Goal: Task Accomplishment & Management: Manage account settings

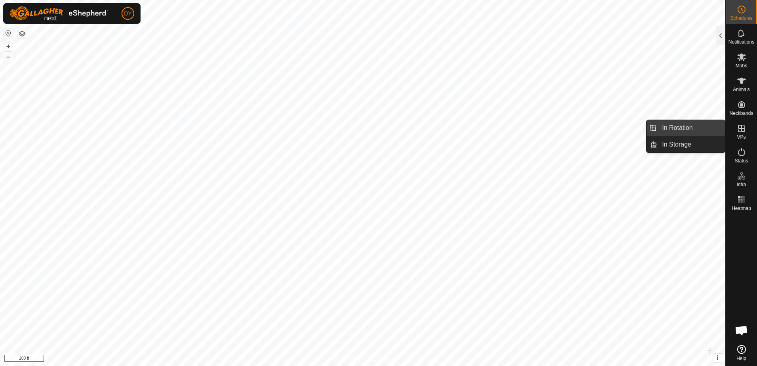
click at [698, 126] on link "In Rotation" at bounding box center [692, 128] width 68 height 16
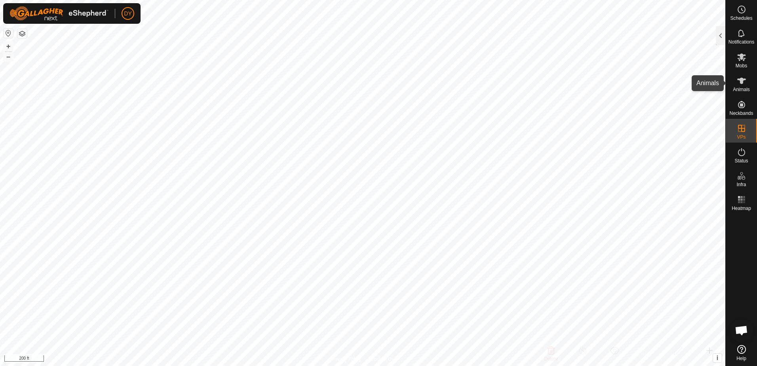
click at [741, 84] on icon at bounding box center [742, 81] width 10 height 10
click at [720, 36] on div at bounding box center [721, 35] width 10 height 19
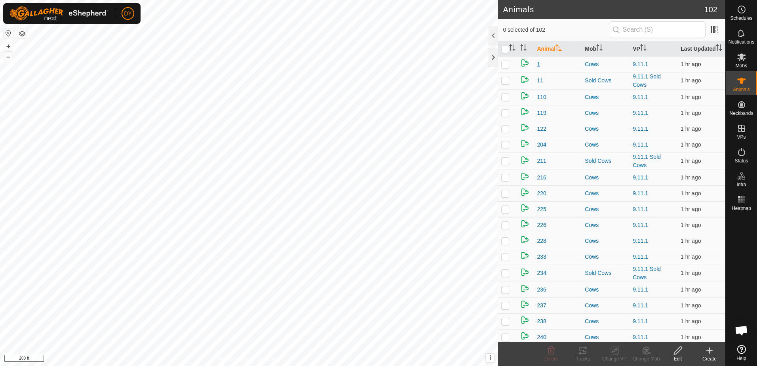
click at [538, 69] on span "1" at bounding box center [538, 64] width 3 height 8
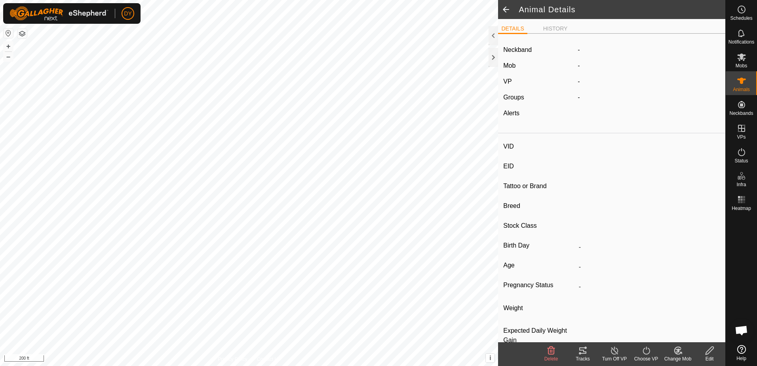
type input "1"
type input "-"
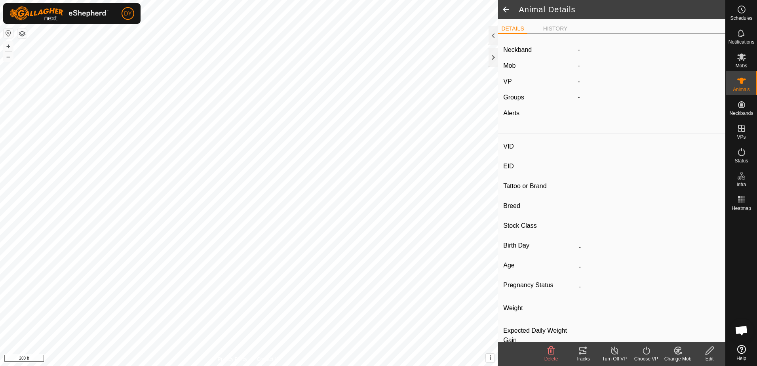
type input "-"
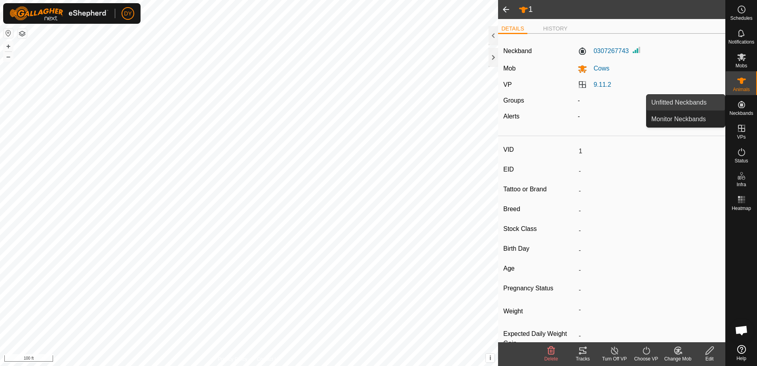
click at [683, 101] on link "Unfitted Neckbands" at bounding box center [686, 103] width 78 height 16
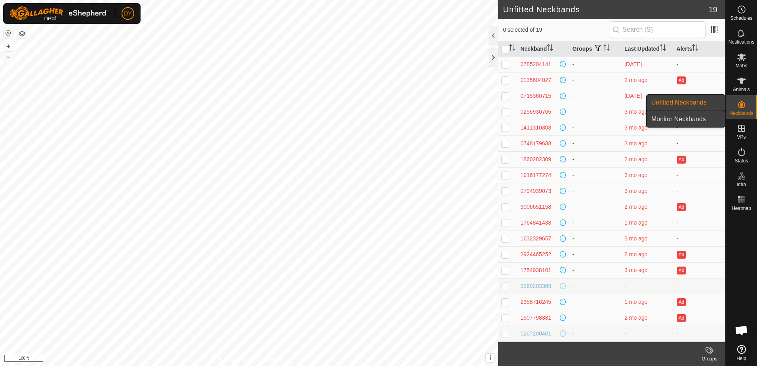
click at [694, 119] on link "Monitor Neckbands" at bounding box center [686, 119] width 78 height 16
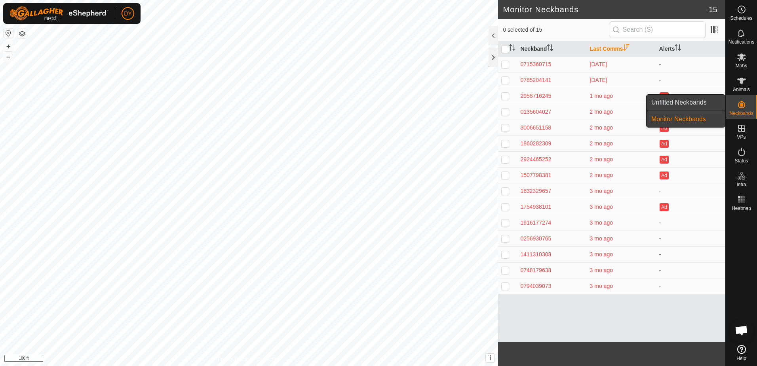
drag, startPoint x: 723, startPoint y: 103, endPoint x: 679, endPoint y: 101, distance: 44.4
click at [679, 101] on link "Unfitted Neckbands" at bounding box center [686, 103] width 78 height 16
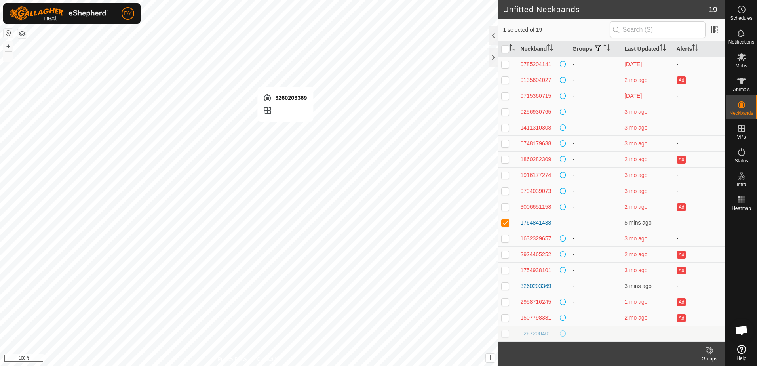
checkbox input "false"
checkbox input "true"
click at [709, 29] on span at bounding box center [714, 29] width 13 height 13
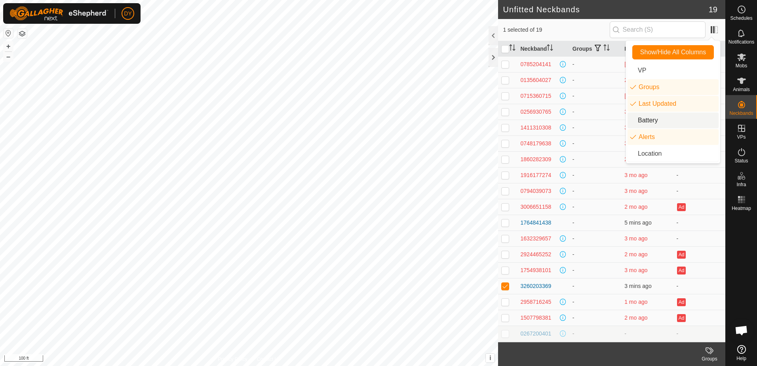
click at [657, 122] on li "Battery" at bounding box center [673, 120] width 91 height 16
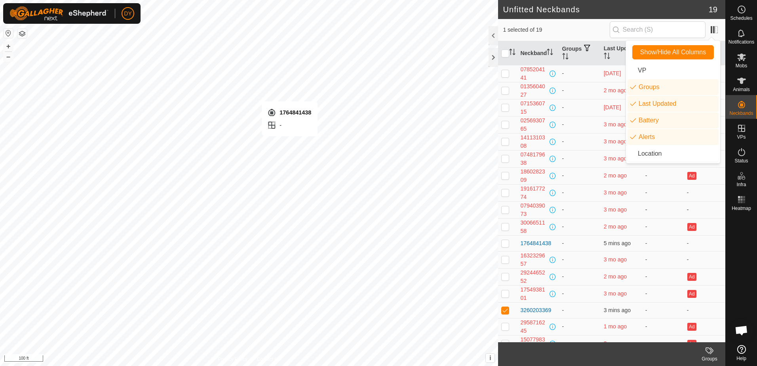
checkbox input "true"
checkbox input "false"
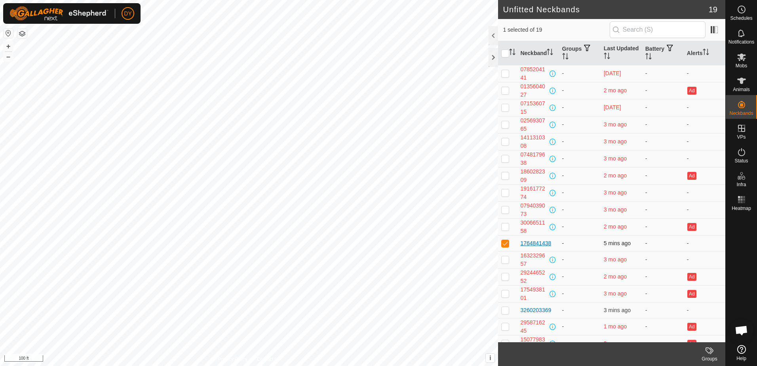
click at [541, 242] on div "1764841438" at bounding box center [535, 243] width 31 height 8
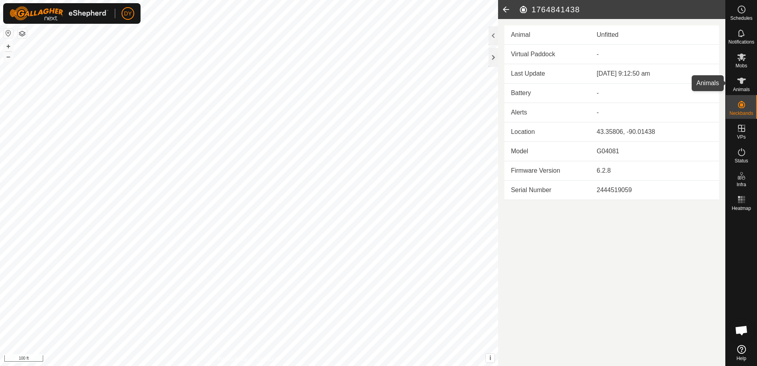
click at [739, 84] on icon at bounding box center [742, 81] width 10 height 10
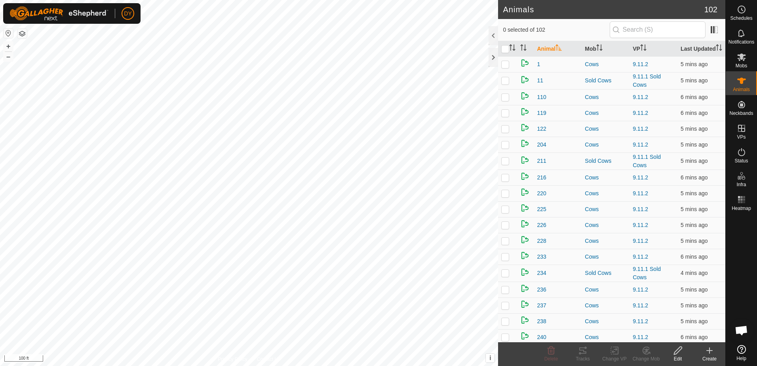
click at [710, 352] on icon at bounding box center [710, 351] width 0 height 6
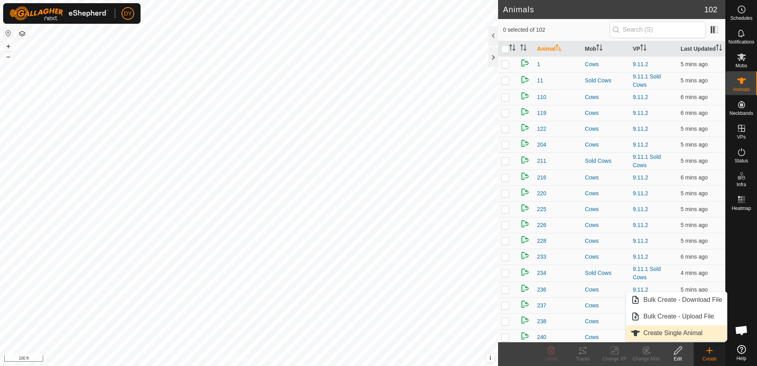
click at [692, 334] on link "Create Single Animal" at bounding box center [676, 333] width 101 height 16
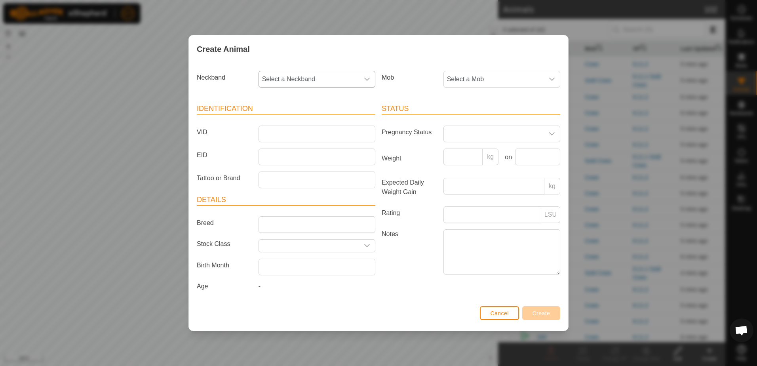
click at [366, 77] on icon "dropdown trigger" at bounding box center [367, 79] width 6 height 6
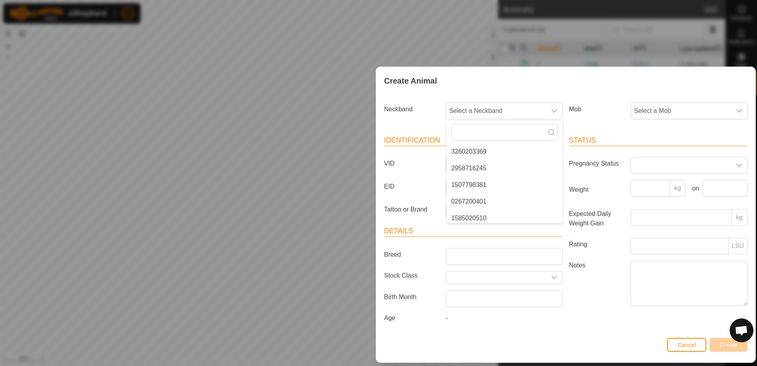
drag, startPoint x: 389, startPoint y: 48, endPoint x: 597, endPoint y: 118, distance: 220.1
click at [597, 118] on div "Create Animal Neckband Select a Neckband - 0785204141 0135604027 0715360715 025…" at bounding box center [566, 215] width 380 height 296
click at [556, 113] on icon "dropdown trigger" at bounding box center [554, 111] width 6 height 6
click at [484, 212] on li "1764841438" at bounding box center [505, 215] width 116 height 16
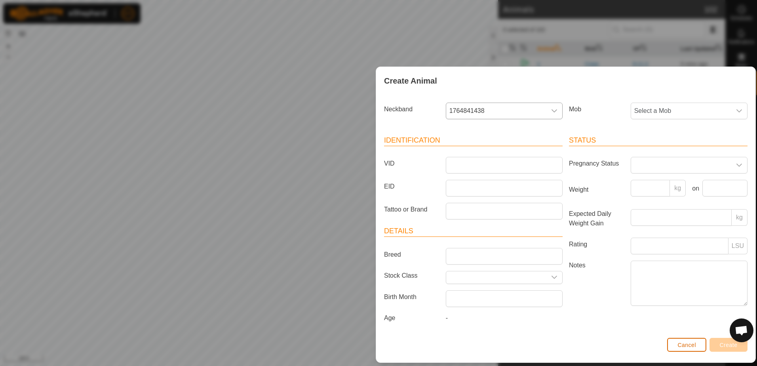
click at [682, 342] on span "Cancel" at bounding box center [687, 345] width 19 height 6
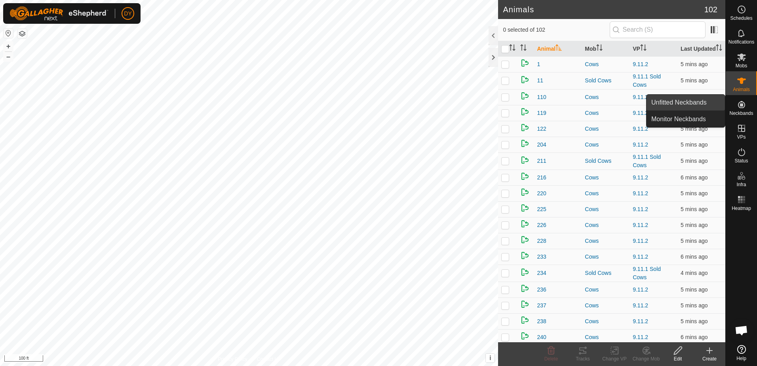
click at [710, 105] on link "Unfitted Neckbands" at bounding box center [686, 103] width 78 height 16
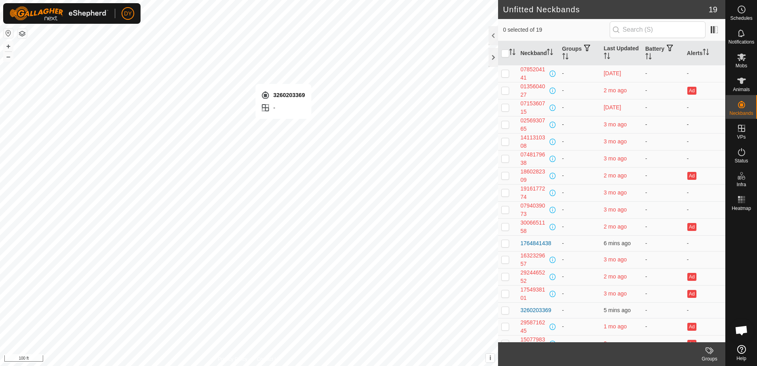
checkbox input "true"
drag, startPoint x: 553, startPoint y: 310, endPoint x: 518, endPoint y: 308, distance: 34.1
click at [518, 308] on td "3260203369" at bounding box center [538, 310] width 42 height 16
drag, startPoint x: 518, startPoint y: 308, endPoint x: 524, endPoint y: 310, distance: 5.5
copy div "3260203369"
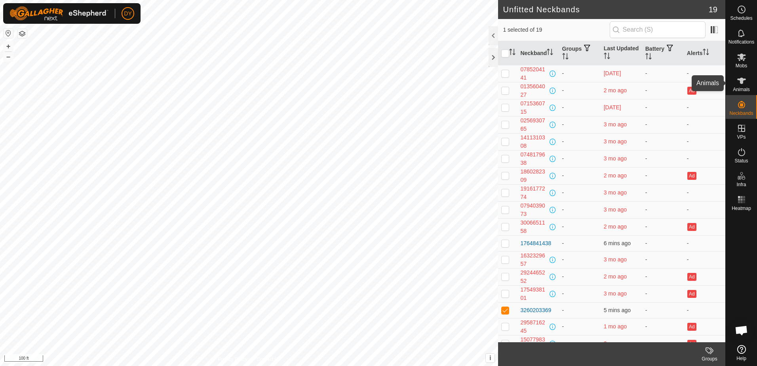
click at [735, 83] on es-animals-svg-icon at bounding box center [742, 80] width 14 height 13
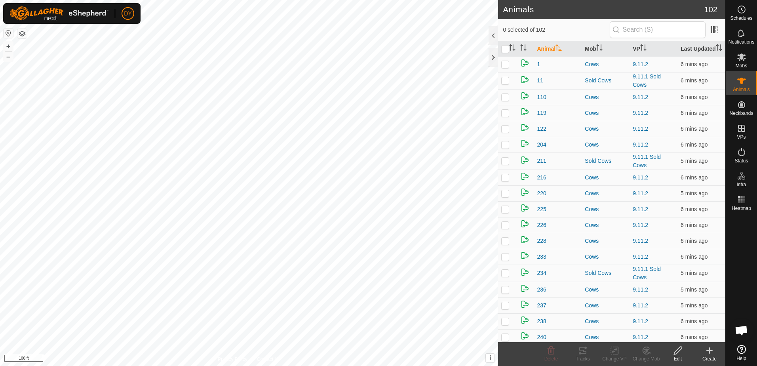
click at [711, 352] on icon at bounding box center [710, 351] width 10 height 10
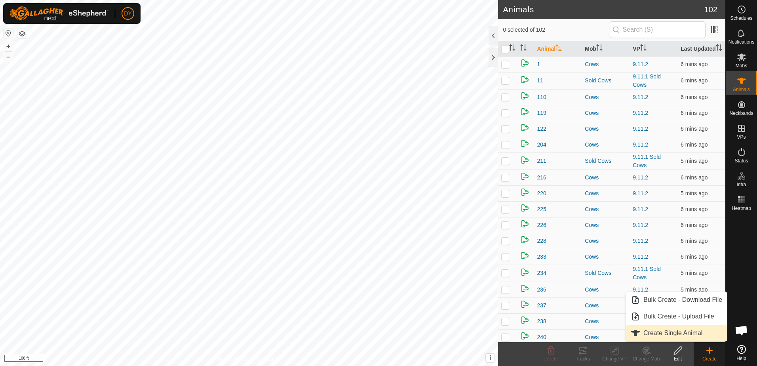
click at [687, 333] on link "Create Single Animal" at bounding box center [676, 333] width 101 height 16
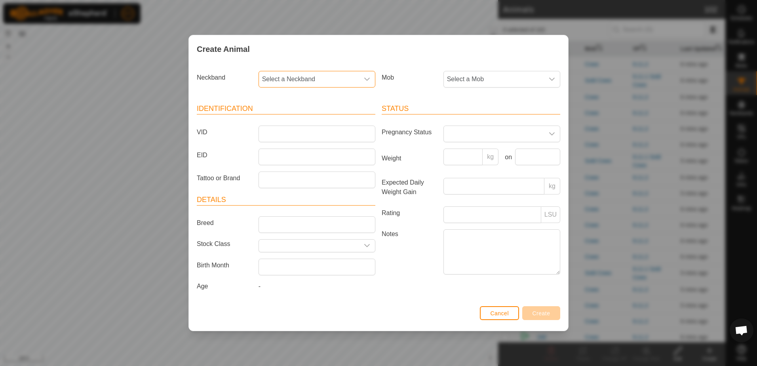
click at [322, 77] on span "Select a Neckband" at bounding box center [309, 79] width 100 height 16
type input "3260203369"
click at [297, 118] on li "3260203369" at bounding box center [317, 120] width 116 height 16
click at [288, 132] on input "VID" at bounding box center [317, 134] width 117 height 17
type input "99"
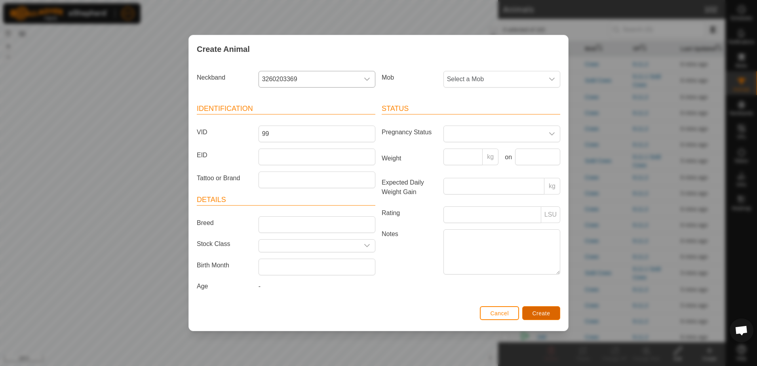
click at [534, 314] on span "Create" at bounding box center [542, 313] width 18 height 6
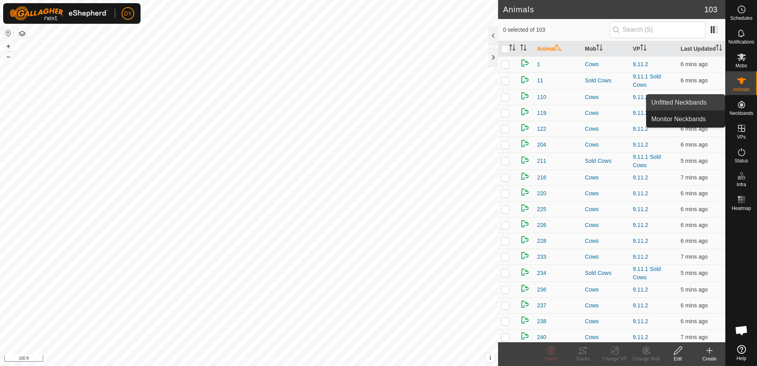
drag, startPoint x: 722, startPoint y: 107, endPoint x: 701, endPoint y: 104, distance: 21.5
click at [701, 104] on link "Unfitted Neckbands" at bounding box center [686, 103] width 78 height 16
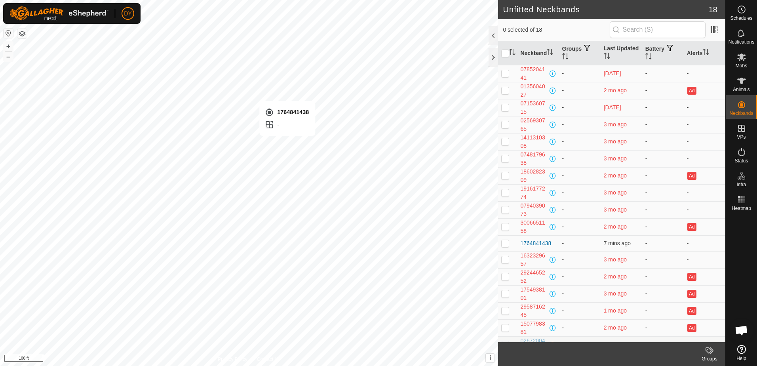
checkbox input "true"
drag, startPoint x: 552, startPoint y: 242, endPoint x: 521, endPoint y: 239, distance: 31.1
click at [521, 239] on div "1764841438" at bounding box center [537, 243] width 35 height 8
drag, startPoint x: 521, startPoint y: 239, endPoint x: 530, endPoint y: 241, distance: 9.2
copy div "1764841438"
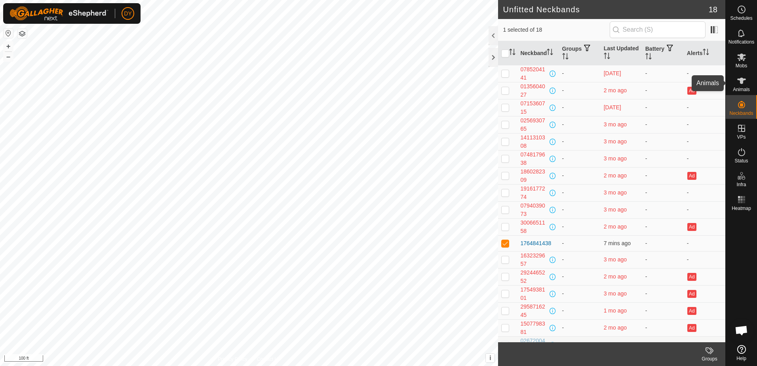
click at [745, 80] on icon at bounding box center [742, 81] width 9 height 6
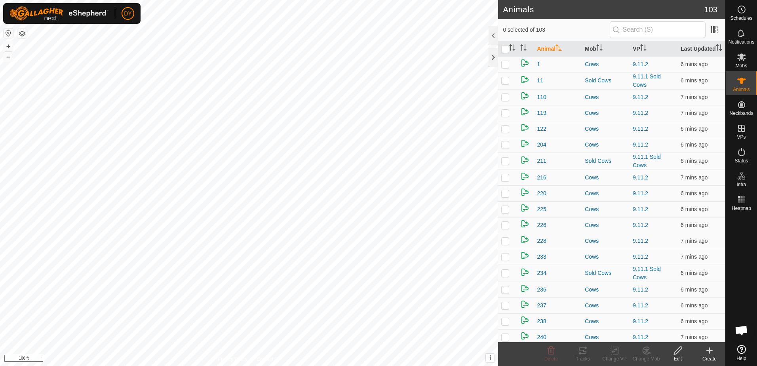
click at [708, 352] on icon at bounding box center [710, 351] width 10 height 10
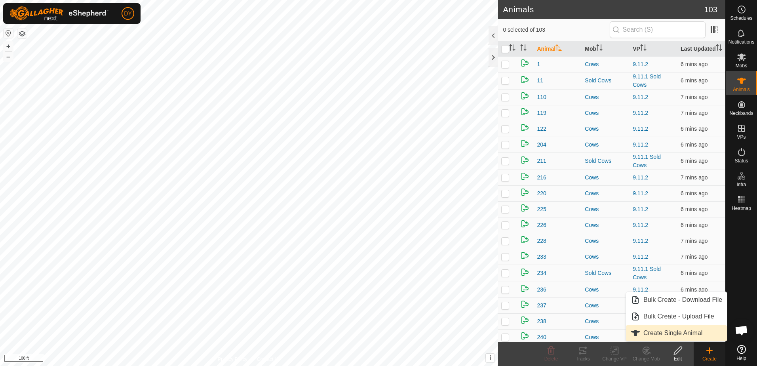
click at [687, 333] on link "Create Single Animal" at bounding box center [676, 333] width 101 height 16
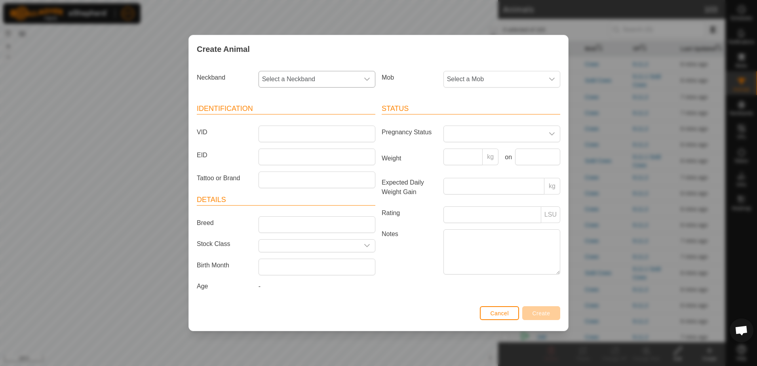
click at [303, 76] on span "Select a Neckband" at bounding box center [309, 79] width 100 height 16
drag, startPoint x: 303, startPoint y: 76, endPoint x: 274, endPoint y: 98, distance: 36.1
click at [274, 98] on input "text" at bounding box center [317, 100] width 107 height 17
paste input "1764841438"
type input "1764841438"
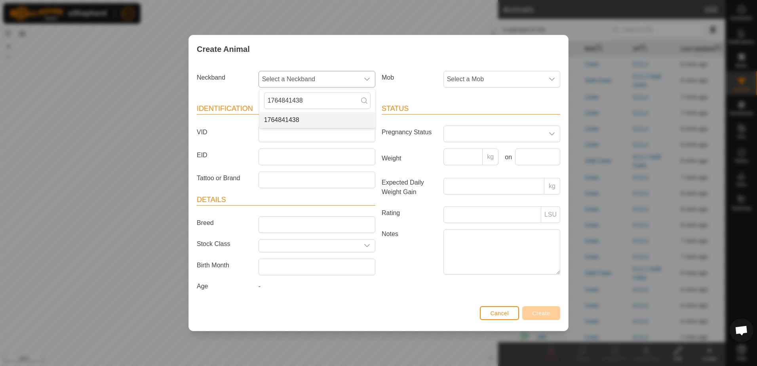
click at [306, 120] on li "1764841438" at bounding box center [317, 120] width 116 height 16
click at [300, 133] on input "VID" at bounding box center [317, 134] width 117 height 17
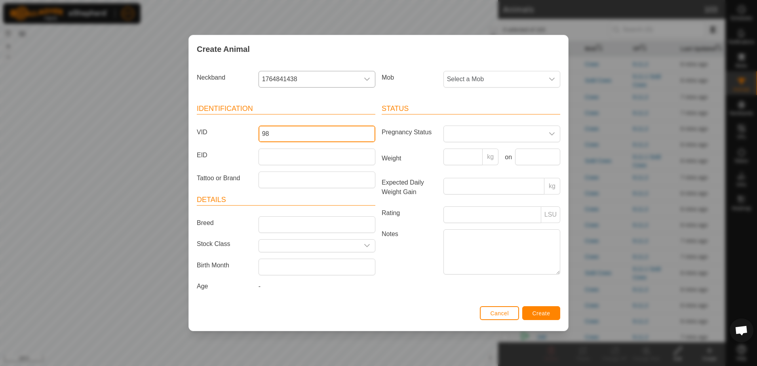
type input "98"
click at [545, 314] on span "Create" at bounding box center [542, 313] width 18 height 6
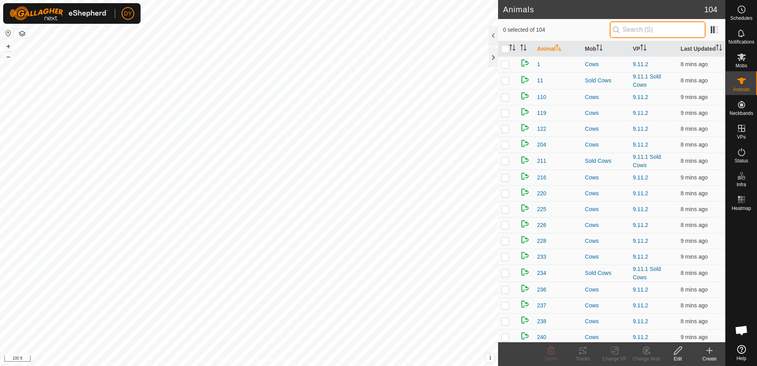
click at [653, 32] on input "text" at bounding box center [658, 29] width 96 height 17
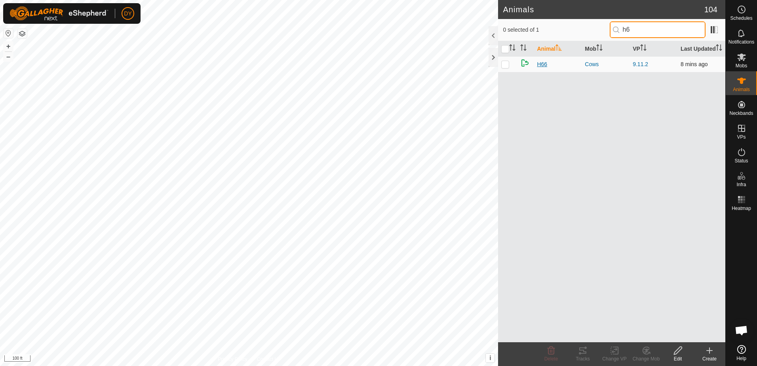
type input "h6"
click at [542, 63] on span "H66" at bounding box center [542, 64] width 10 height 8
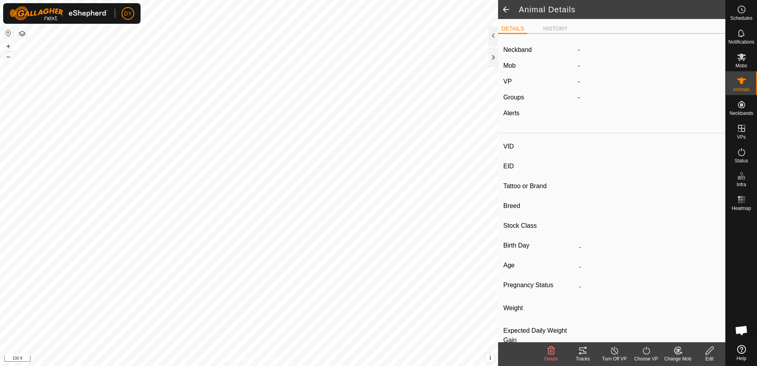
type input "H66"
type input "-"
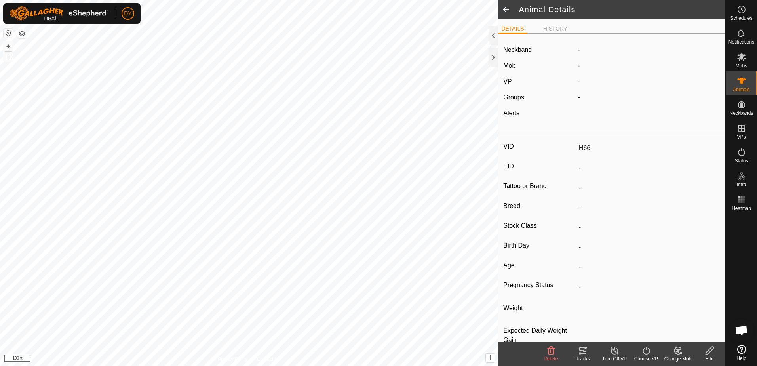
type input "0 kg"
type input "-"
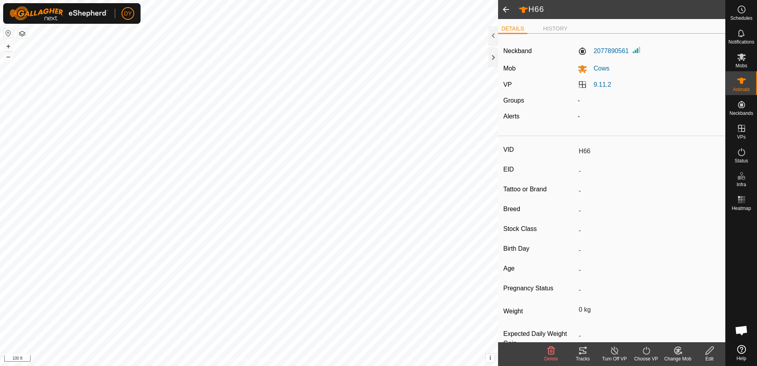
click at [713, 352] on icon at bounding box center [710, 351] width 10 height 10
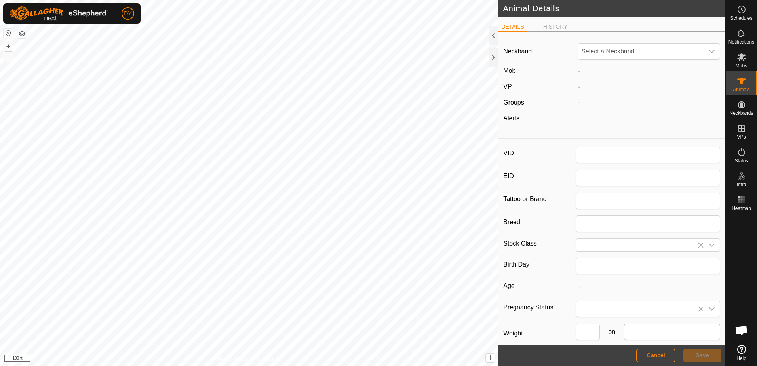
type input "H66"
type input "0"
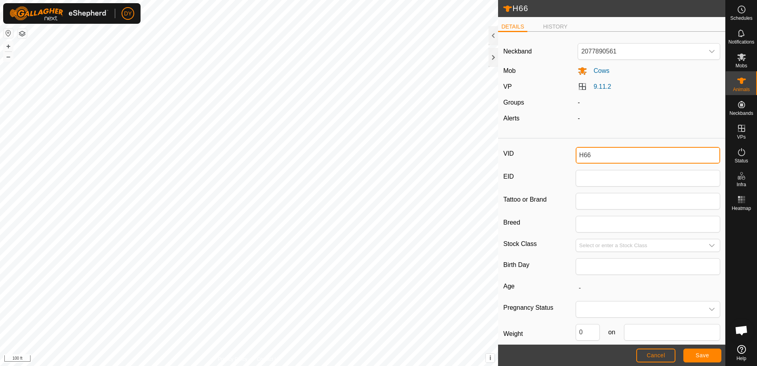
click at [600, 157] on input "H66" at bounding box center [648, 155] width 145 height 17
click at [694, 354] on button "Save" at bounding box center [703, 356] width 38 height 14
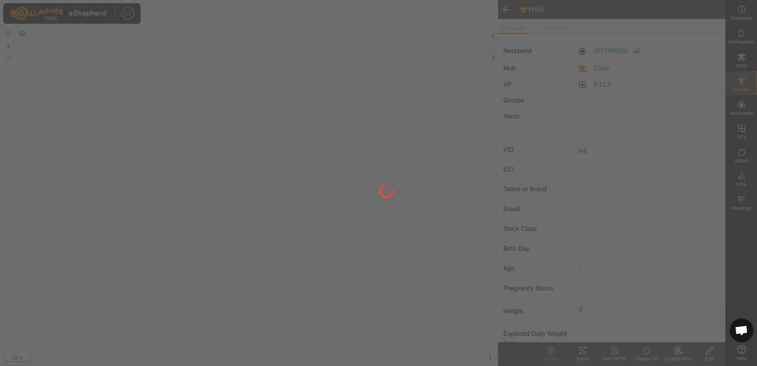
type input "H66"
type input "-"
type input "0 kg"
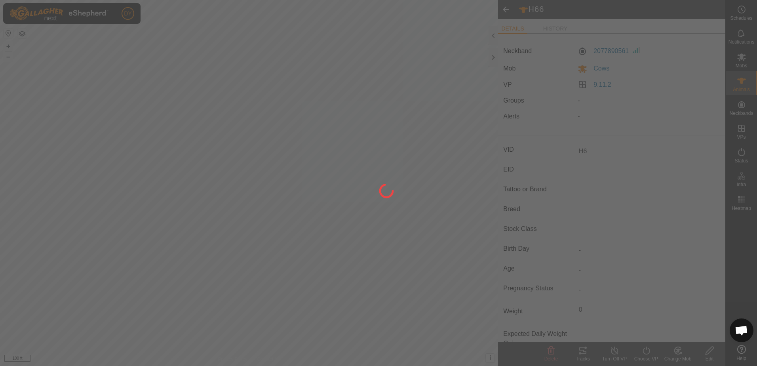
type input "-"
type input "H6"
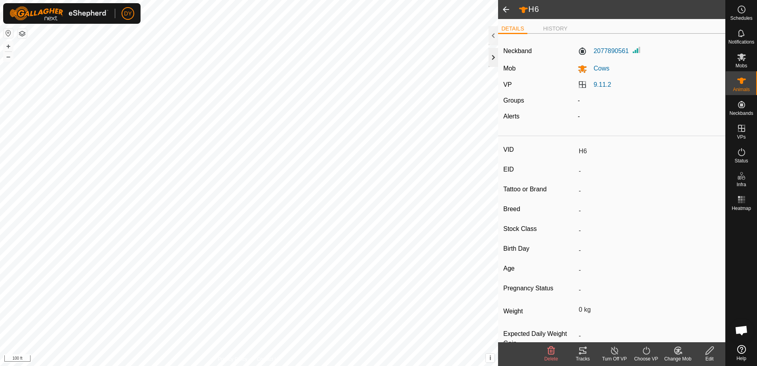
click at [492, 56] on div at bounding box center [494, 57] width 10 height 19
